Goal: Information Seeking & Learning: Learn about a topic

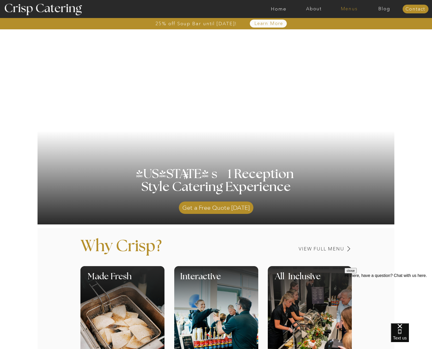
click at [350, 8] on nav "Menus" at bounding box center [349, 8] width 35 height 5
click at [334, 30] on nav "Winter (Sep-Feb)" at bounding box center [349, 30] width 42 height 5
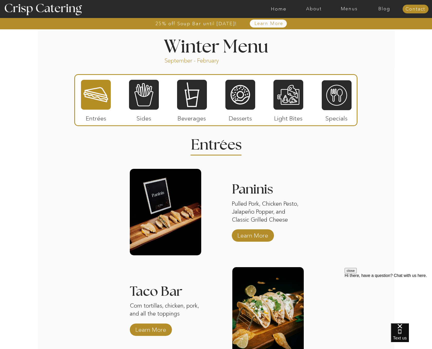
scroll to position [558, 0]
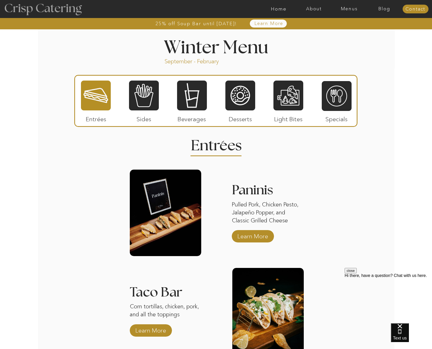
click at [59, 11] on div at bounding box center [43, 9] width 94 height 48
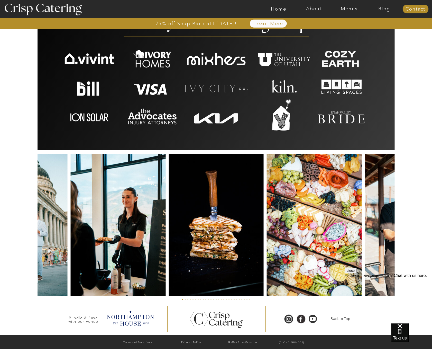
scroll to position [1081, 0]
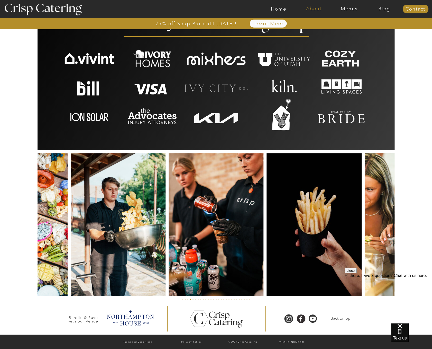
click at [313, 9] on nav "About" at bounding box center [313, 8] width 35 height 5
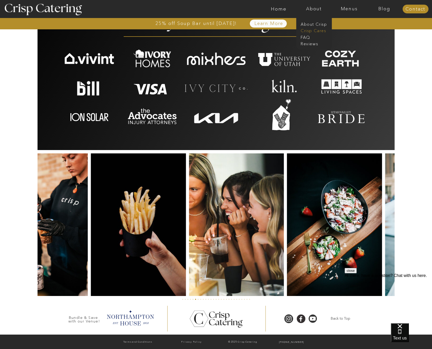
click at [311, 31] on nav "Crisp Cares" at bounding box center [316, 30] width 30 height 5
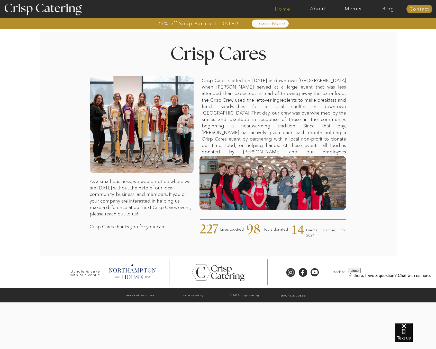
click at [285, 8] on nav "Home" at bounding box center [282, 8] width 35 height 5
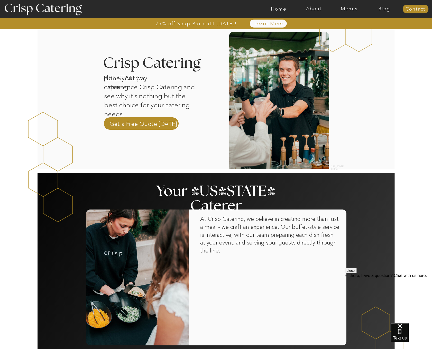
scroll to position [180, 0]
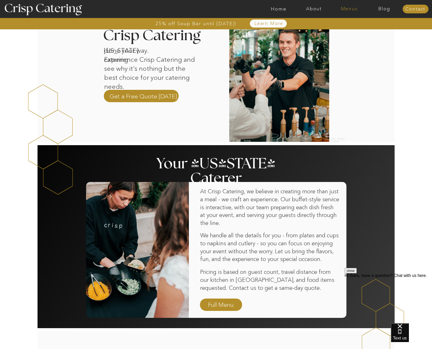
click at [348, 6] on nav "Menus" at bounding box center [349, 8] width 35 height 5
click at [344, 31] on nav "Winter (Sep-Feb)" at bounding box center [349, 30] width 42 height 5
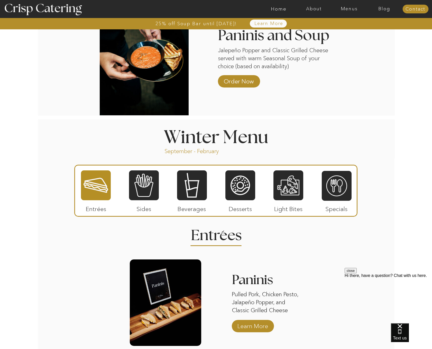
scroll to position [488, 0]
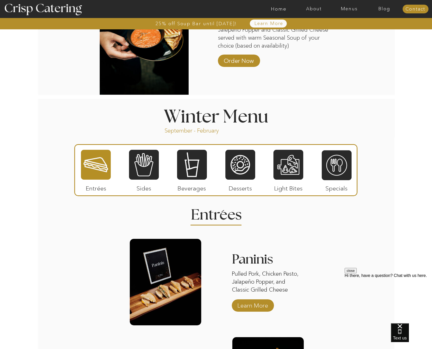
click at [88, 172] on div at bounding box center [96, 164] width 30 height 31
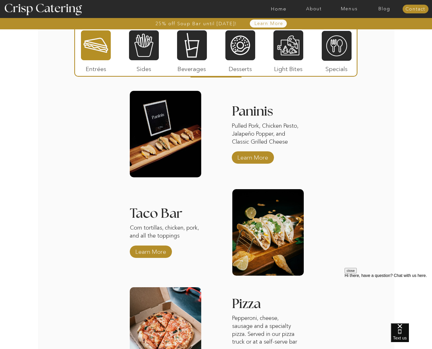
scroll to position [643, 0]
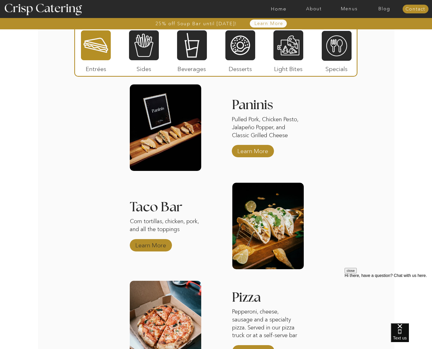
click at [145, 242] on p "Learn More" at bounding box center [151, 243] width 34 height 15
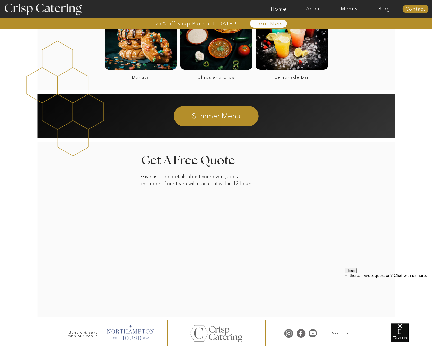
scroll to position [437, 0]
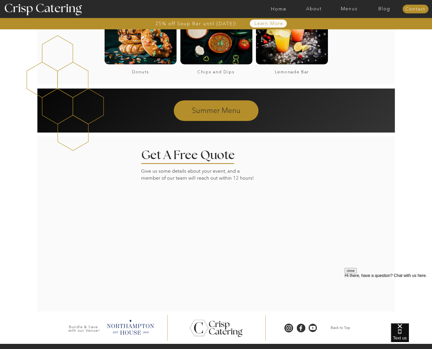
click at [202, 106] on p "Summer Menu" at bounding box center [217, 109] width 140 height 9
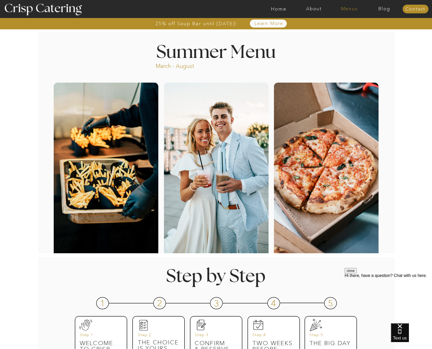
click at [345, 8] on nav "Menus" at bounding box center [349, 8] width 35 height 5
click at [344, 30] on nav "Winter (Sep-Feb)" at bounding box center [349, 30] width 42 height 5
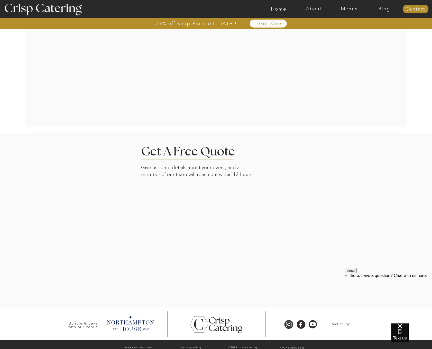
scroll to position [1072, 0]
